Goal: Task Accomplishment & Management: Manage account settings

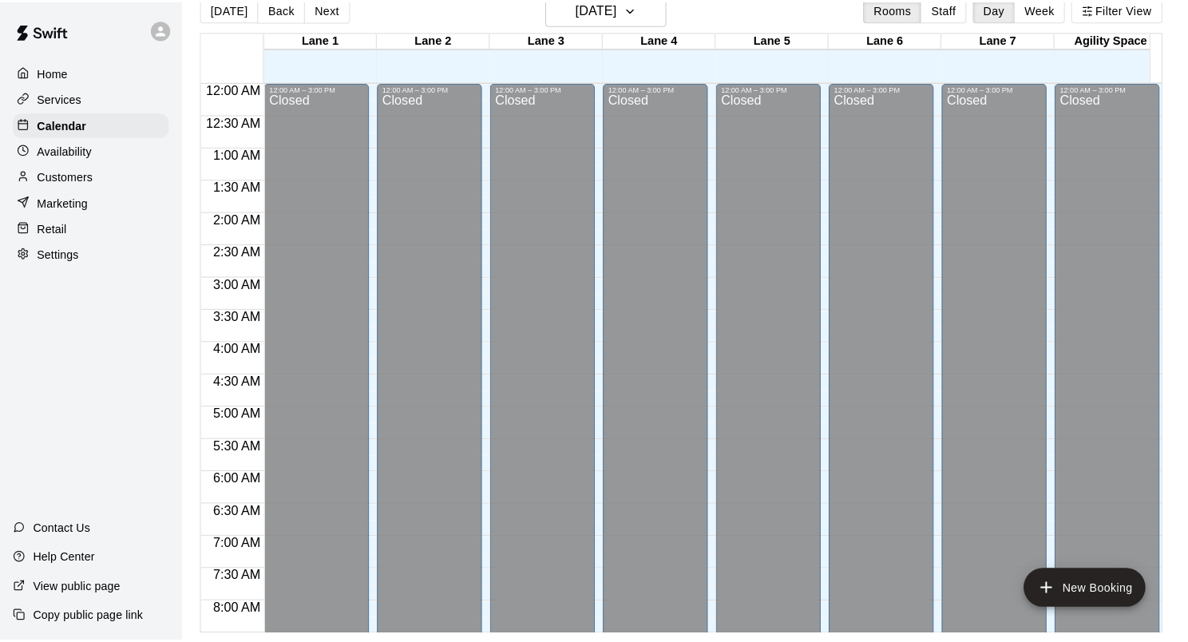
scroll to position [990, 0]
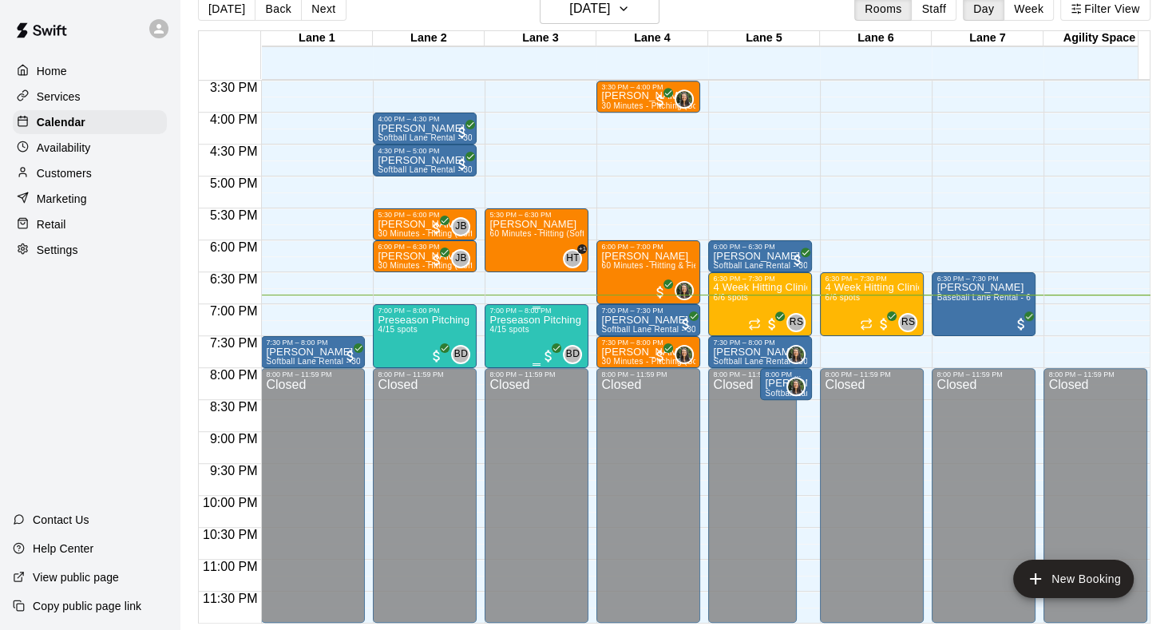
click at [531, 329] on div "Preseason Pitching Clinic (Softball) 4/15 spots" at bounding box center [536, 629] width 94 height 630
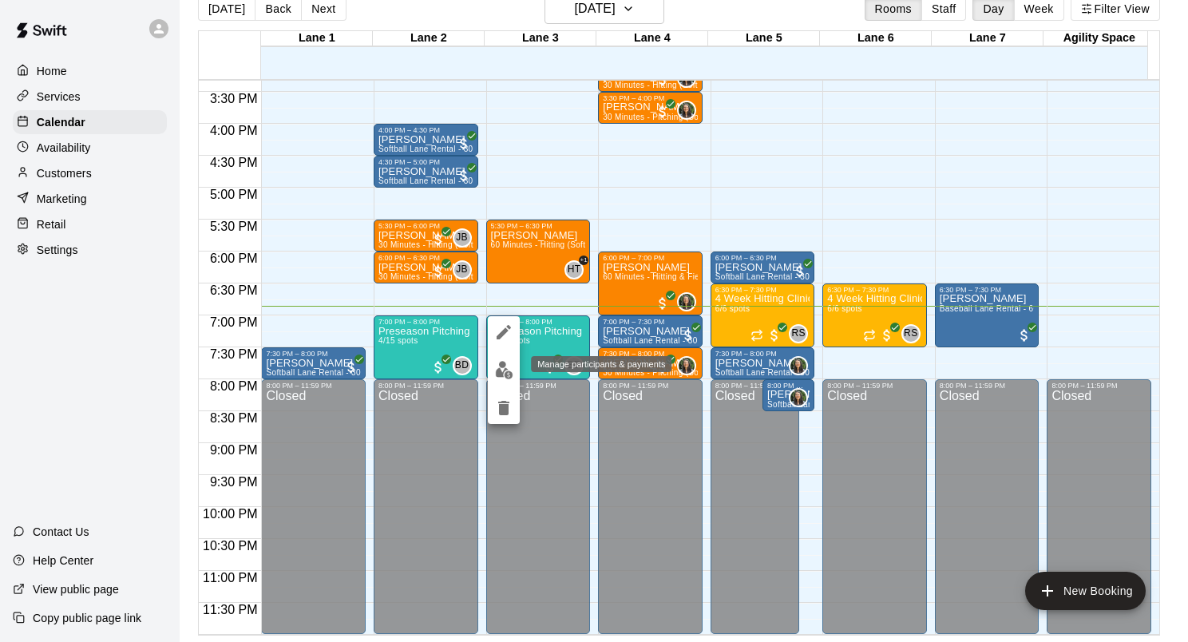
click at [516, 370] on button "edit" at bounding box center [504, 369] width 32 height 31
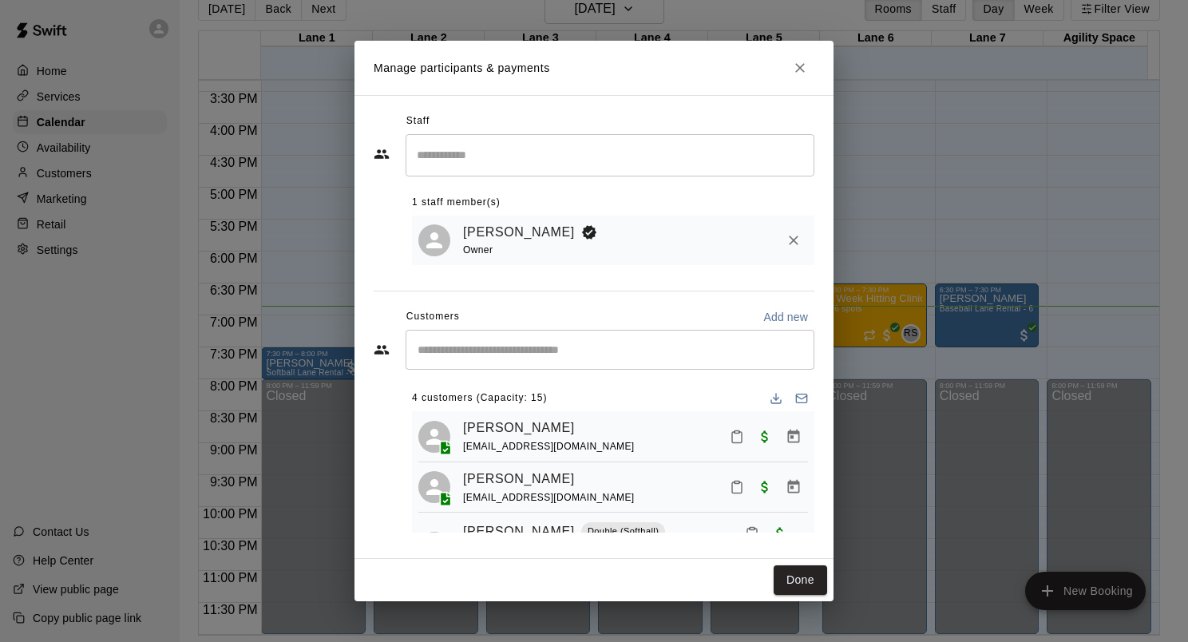
click at [710, 441] on div "[PERSON_NAME] [EMAIL_ADDRESS][DOMAIN_NAME]" at bounding box center [635, 436] width 345 height 38
click at [731, 439] on button "Mark attendance" at bounding box center [736, 436] width 27 height 27
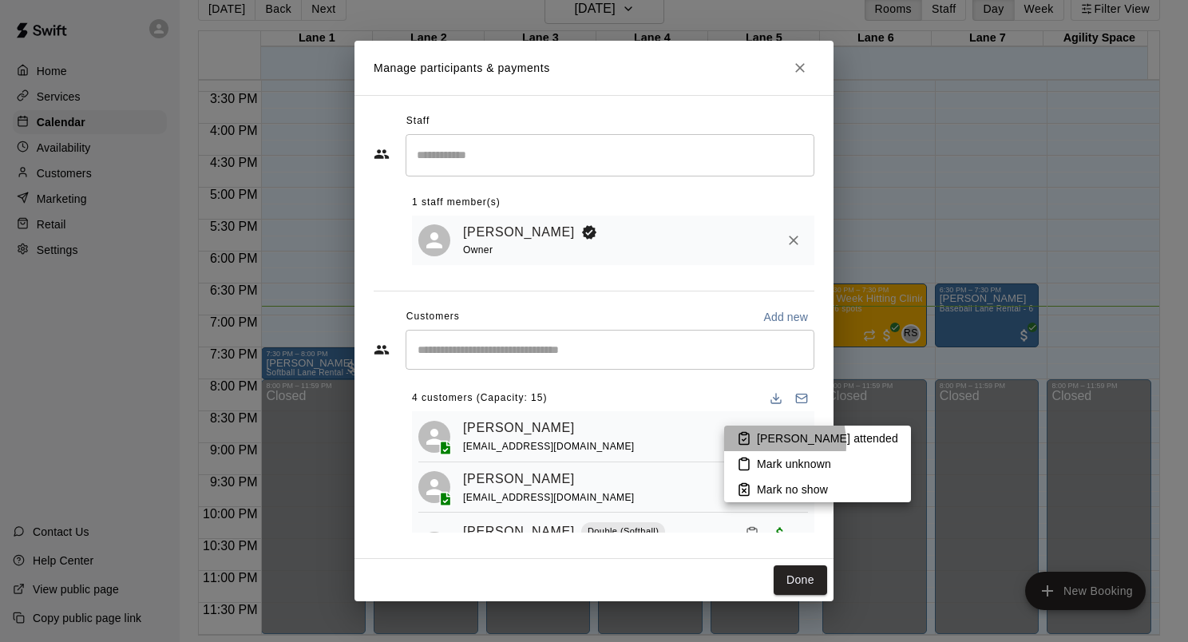
click at [747, 444] on icon at bounding box center [744, 438] width 10 height 11
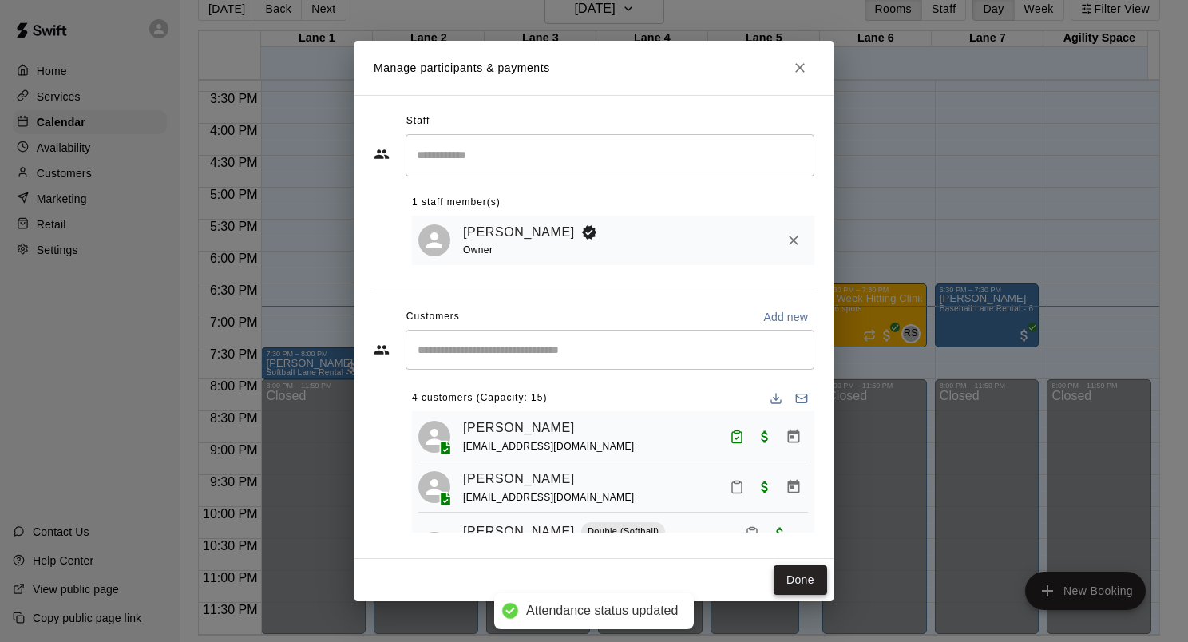
click at [805, 581] on button "Done" at bounding box center [799, 580] width 53 height 30
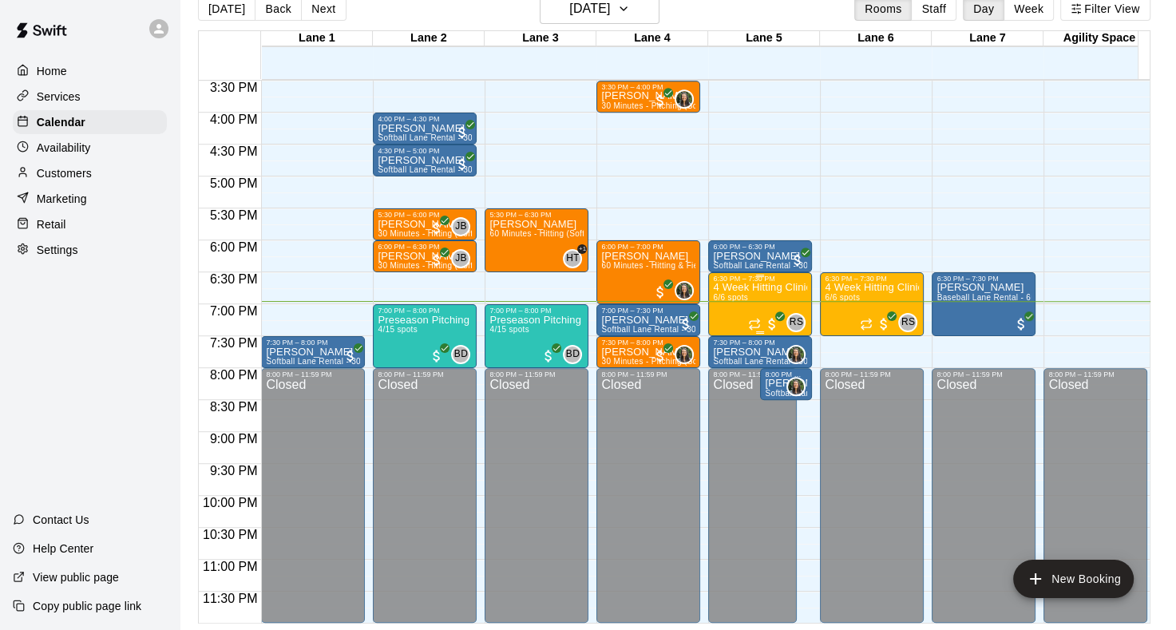
click at [765, 287] on p "4 Week Hitting Clinic w/ Coach [PERSON_NAME] [DEMOGRAPHIC_DATA]" at bounding box center [760, 287] width 94 height 0
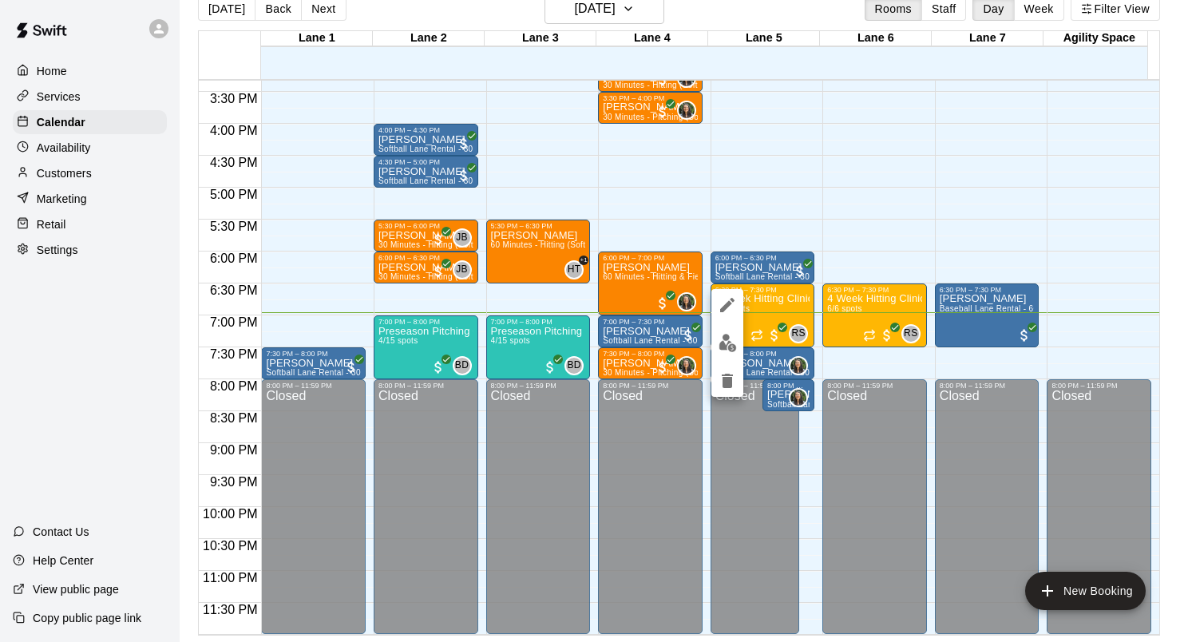
click at [742, 340] on button "edit" at bounding box center [727, 342] width 32 height 31
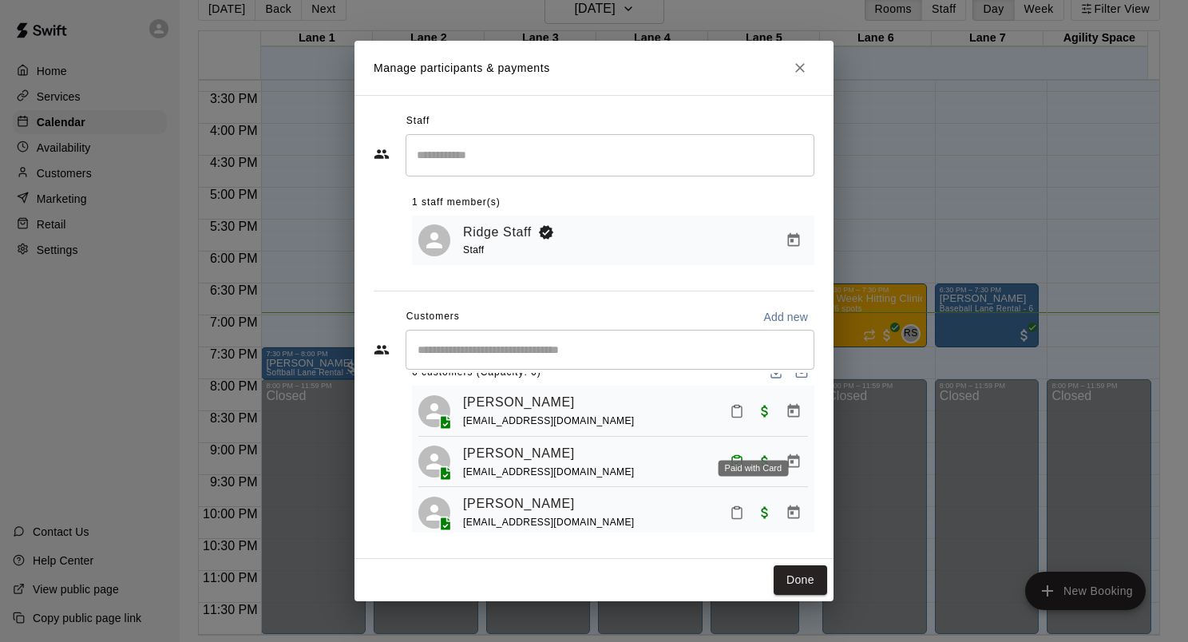
scroll to position [0, 0]
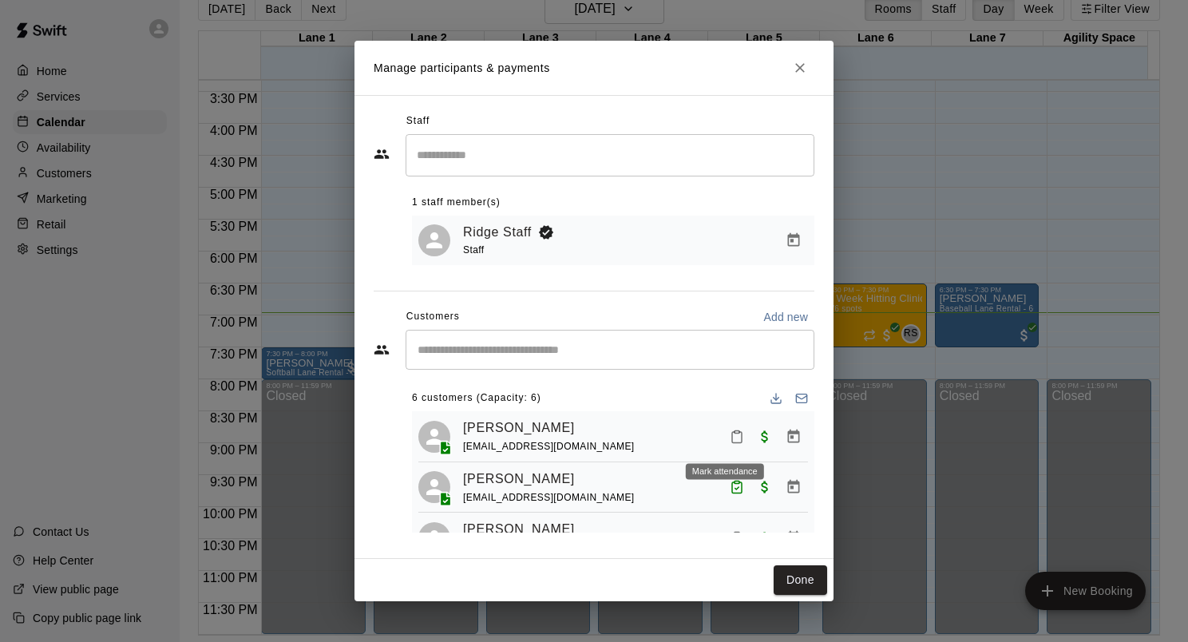
click at [734, 433] on rect "Mark attendance" at bounding box center [736, 431] width 5 height 2
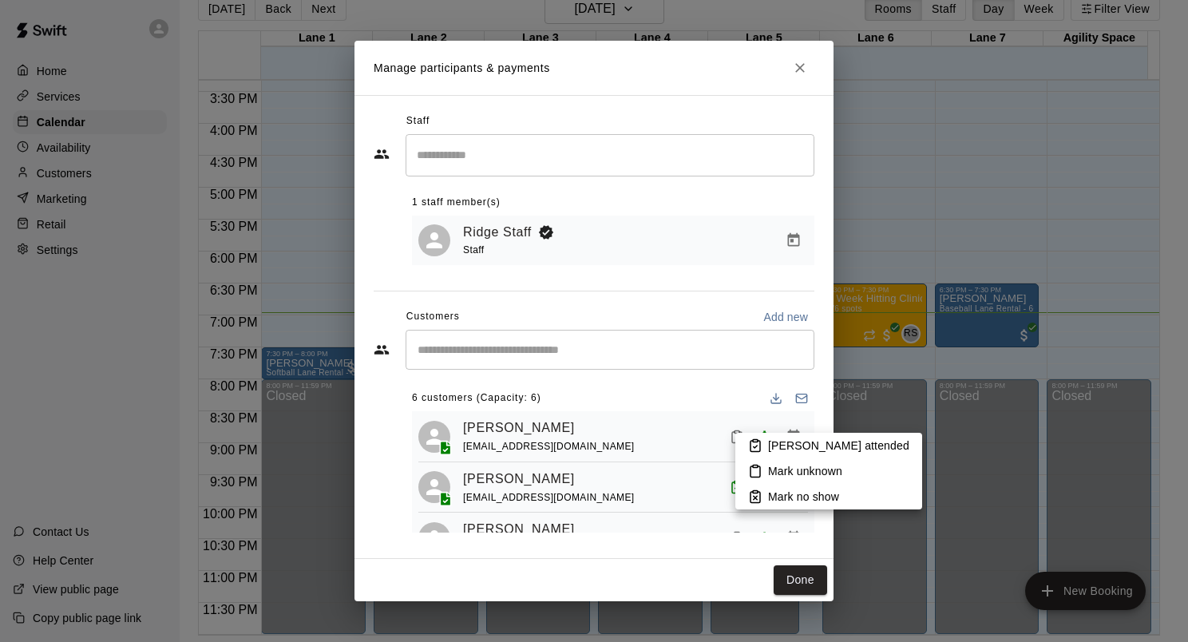
click at [751, 445] on icon at bounding box center [755, 445] width 14 height 14
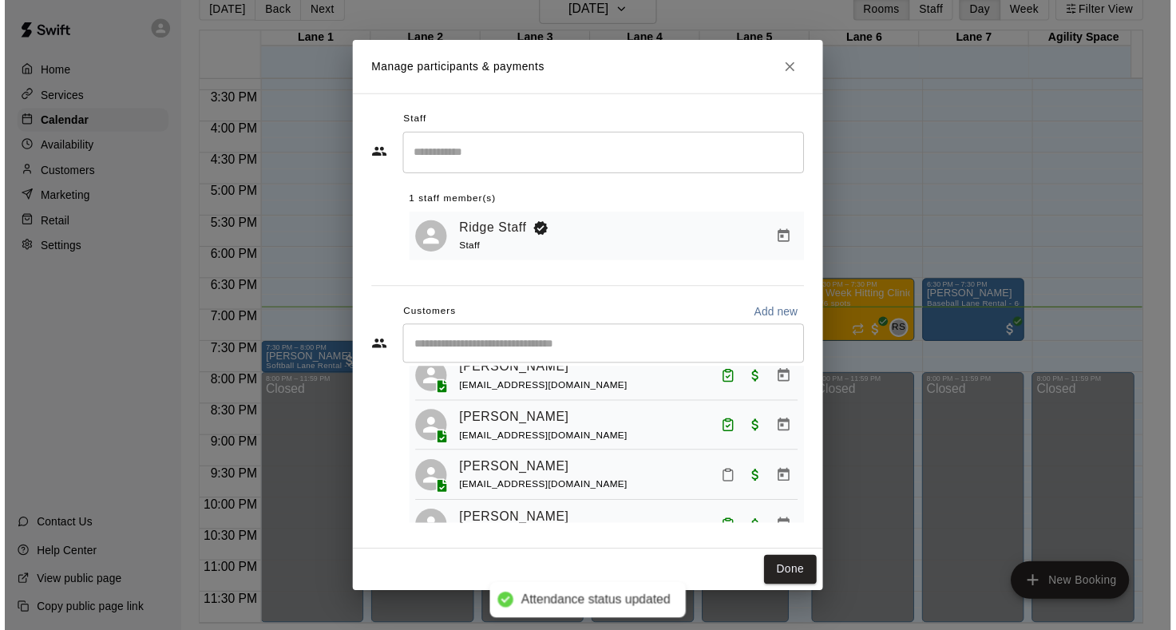
scroll to position [80, 0]
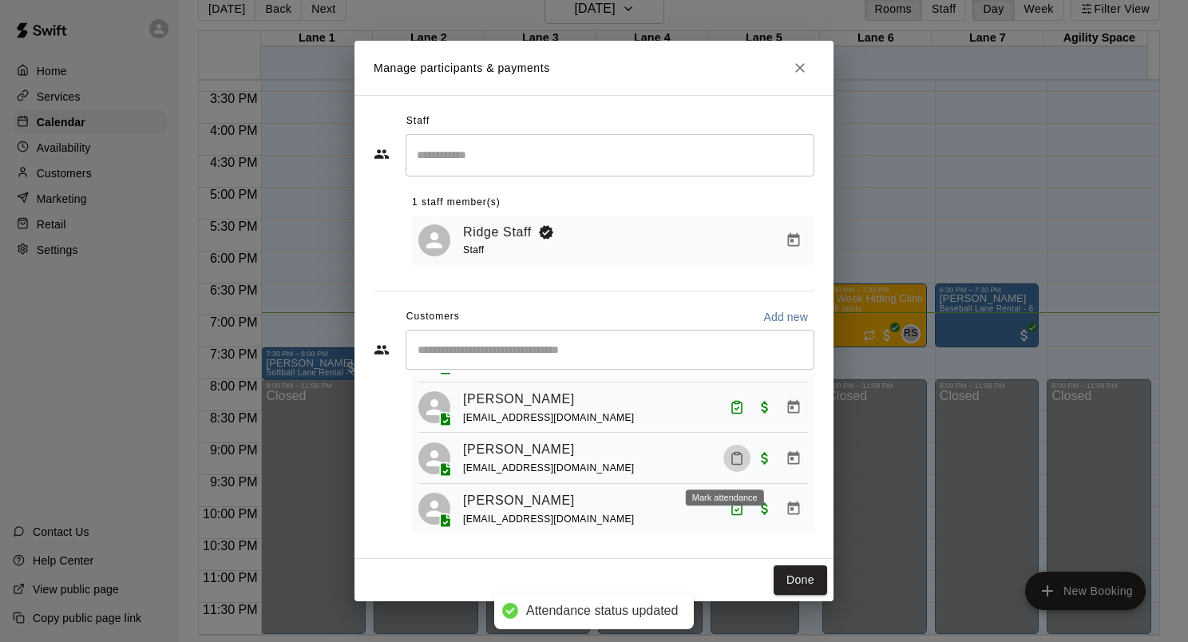
click at [730, 460] on icon "Mark attendance" at bounding box center [737, 458] width 14 height 14
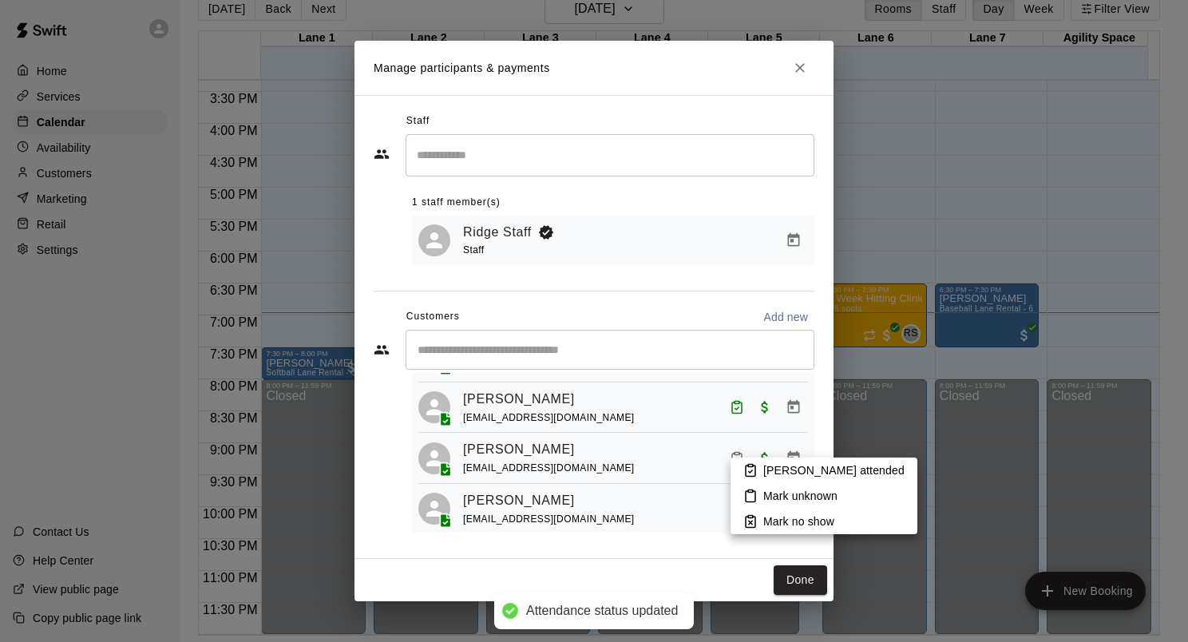
click at [750, 471] on icon at bounding box center [750, 470] width 14 height 14
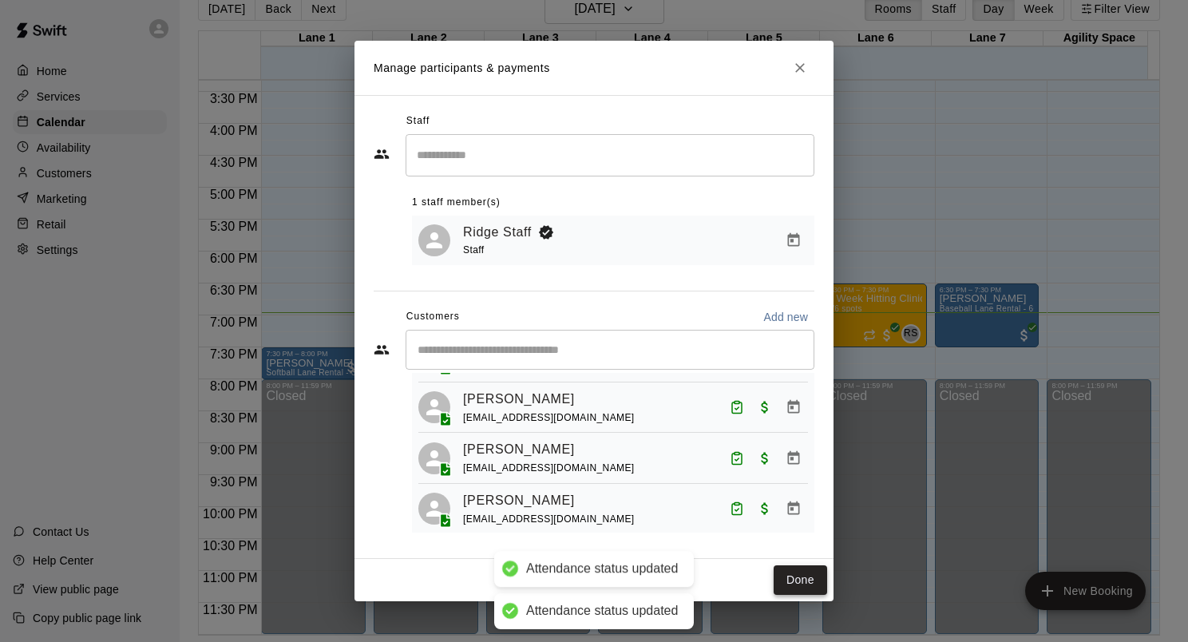
click at [780, 574] on button "Done" at bounding box center [799, 580] width 53 height 30
